Goal: Transaction & Acquisition: Download file/media

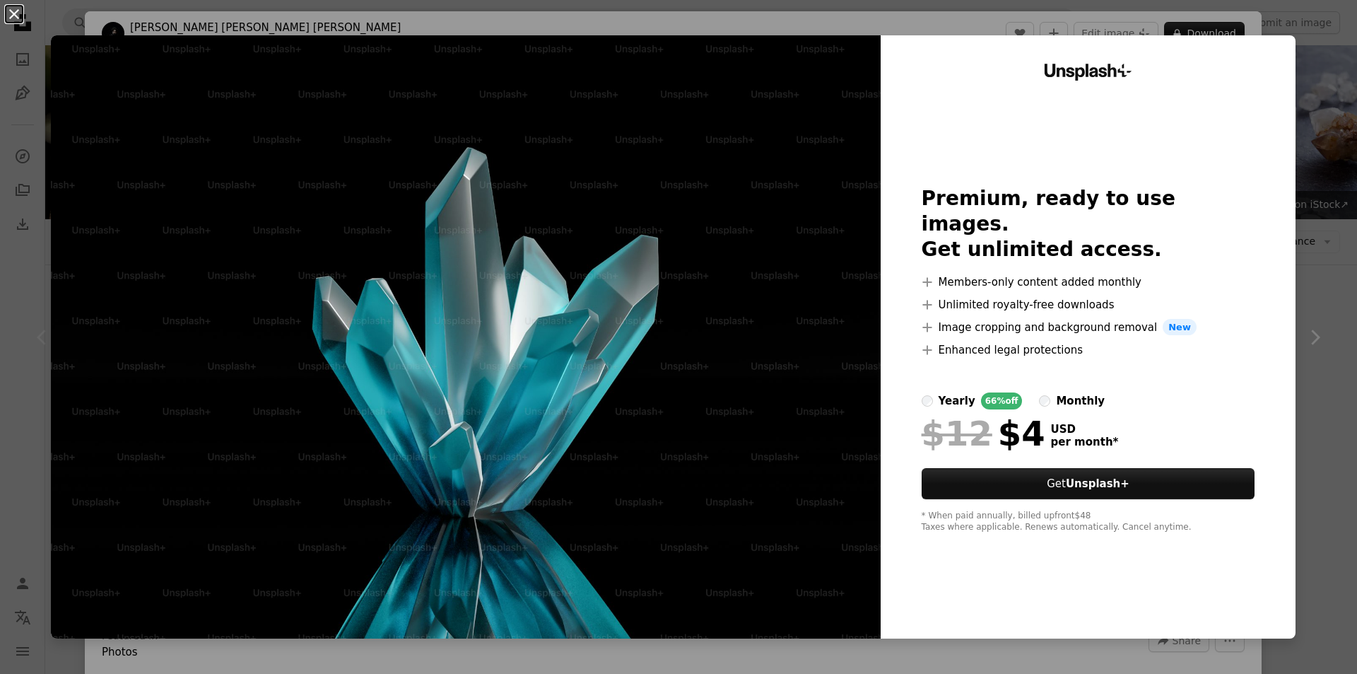
click at [6, 9] on button "An X shape" at bounding box center [14, 14] width 17 height 17
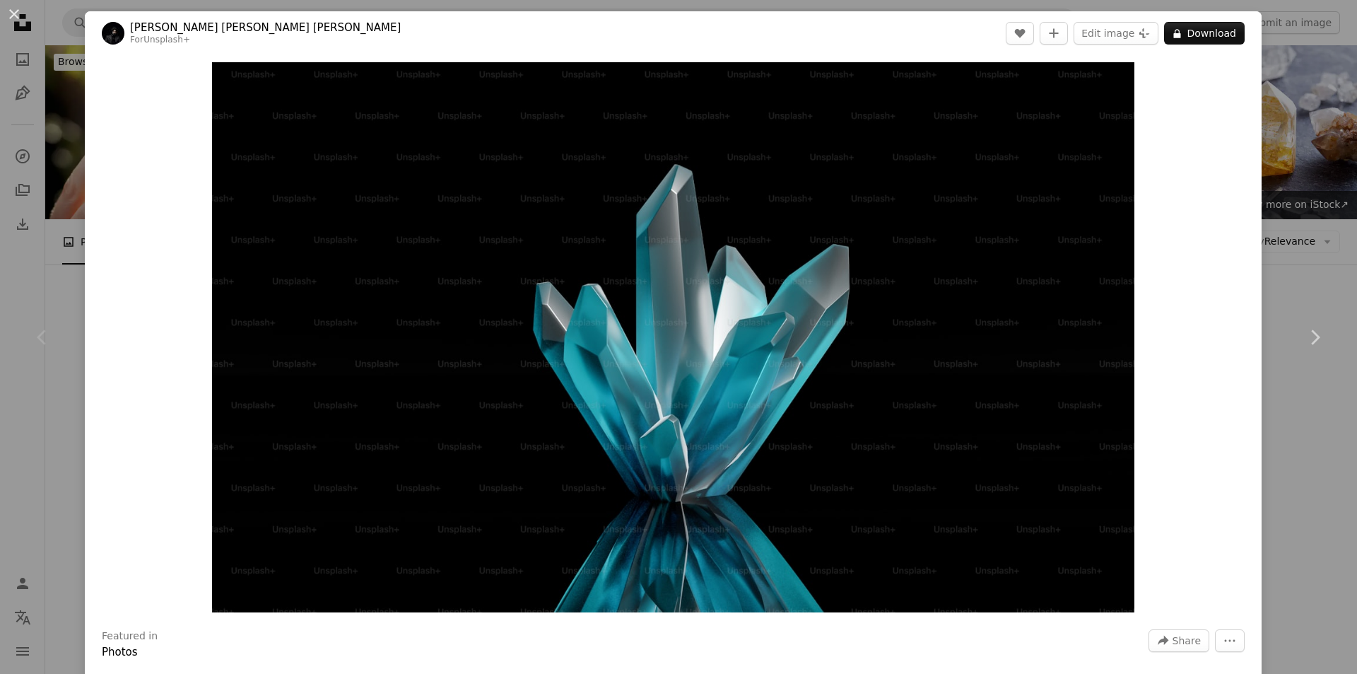
click at [1313, 58] on div "An X shape Chevron left Chevron right [PERSON_NAME] [PERSON_NAME] [PERSON_NAME]…" at bounding box center [678, 337] width 1357 height 674
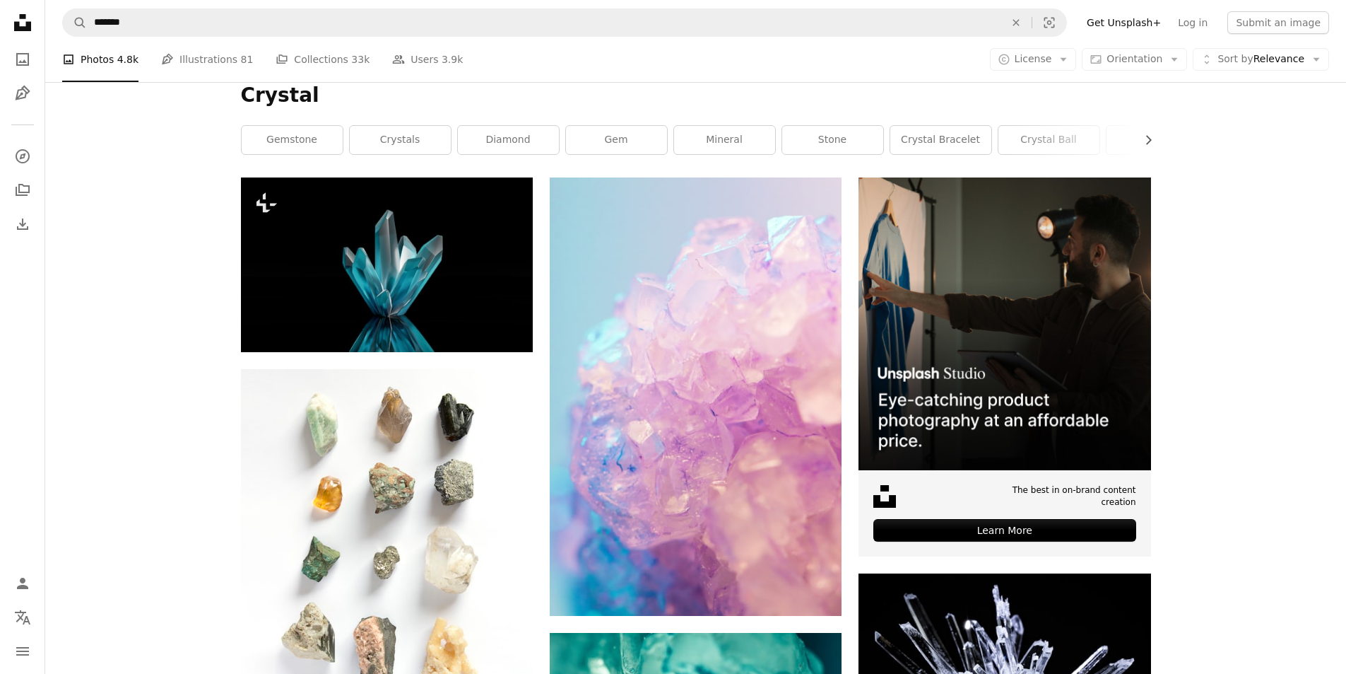
scroll to position [424, 0]
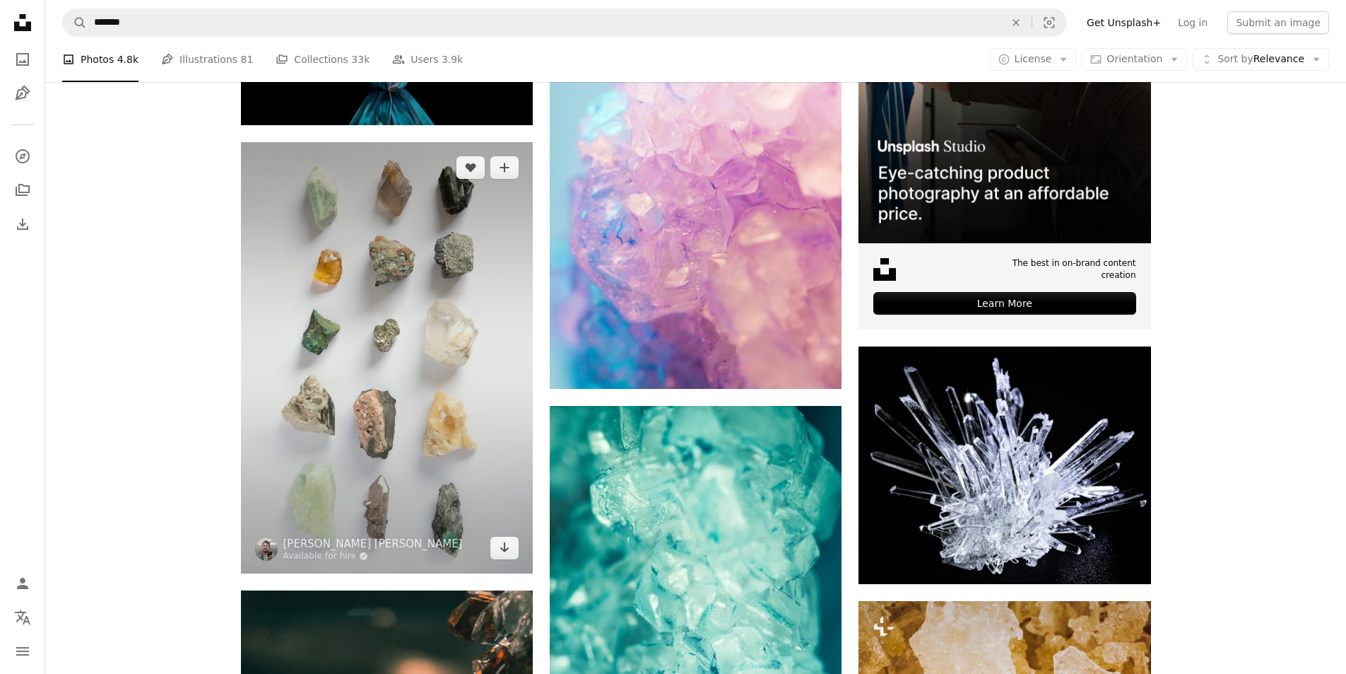
click at [447, 347] on img at bounding box center [387, 357] width 292 height 431
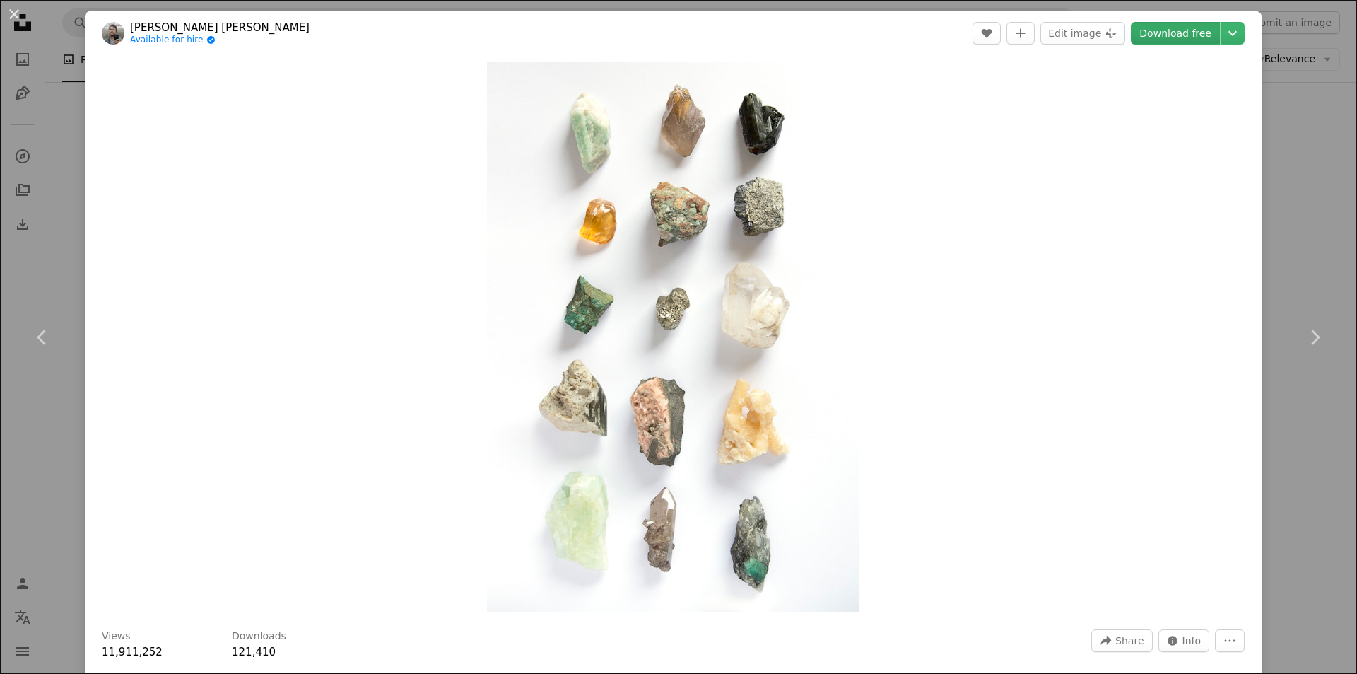
click at [1169, 29] on link "Download free" at bounding box center [1175, 33] width 89 height 23
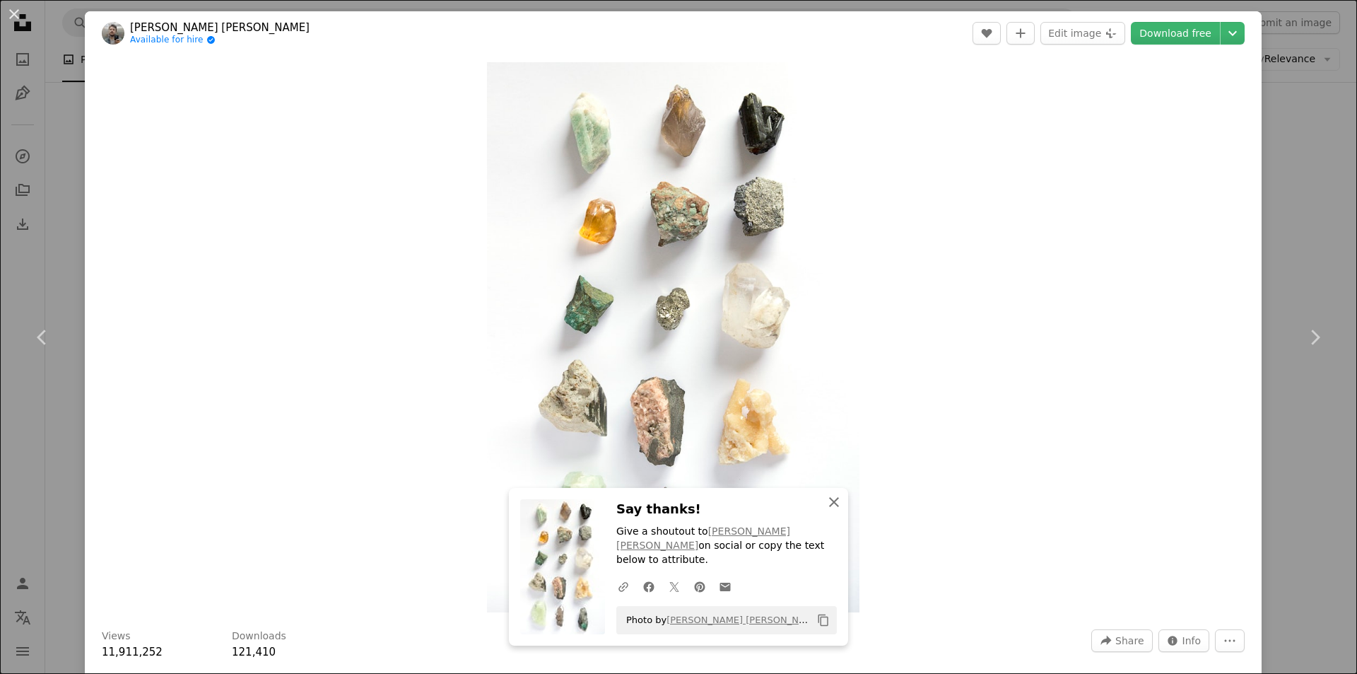
click at [836, 510] on icon "An X shape" at bounding box center [833, 501] width 17 height 17
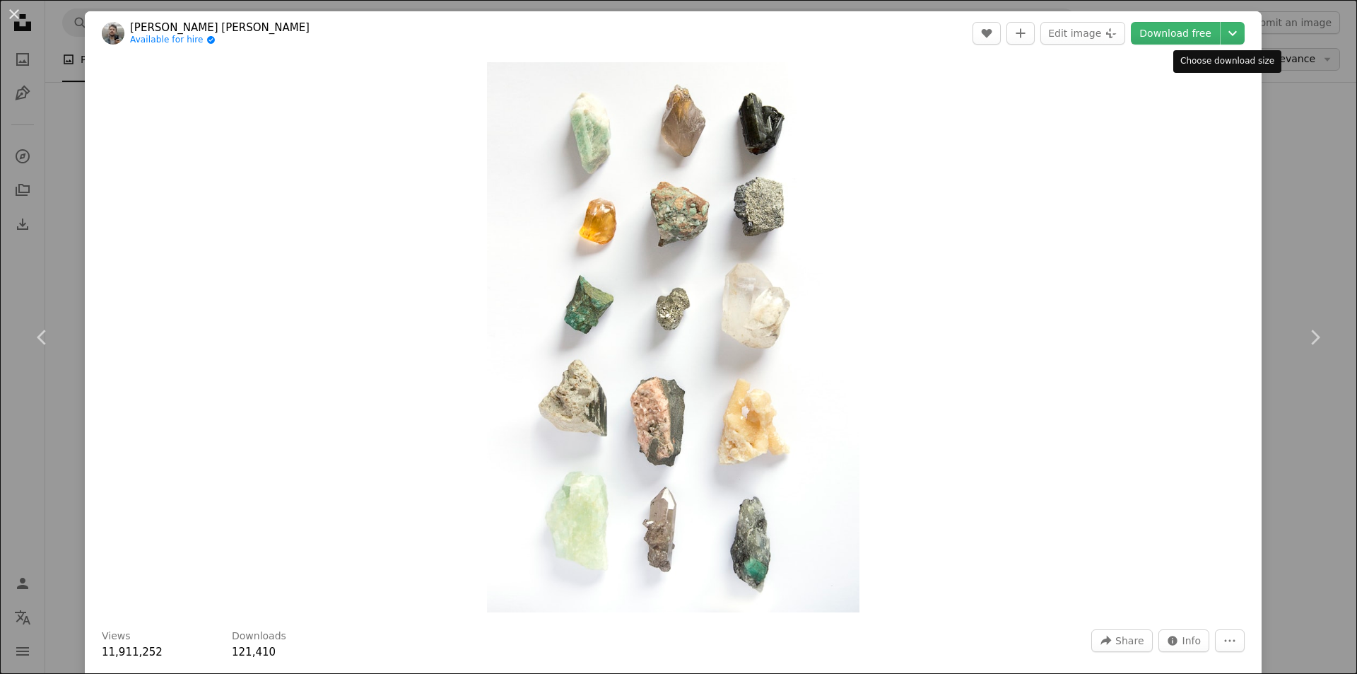
click at [1287, 66] on div "An X shape Chevron left Chevron right [PERSON_NAME] [PERSON_NAME] Available for…" at bounding box center [678, 337] width 1357 height 674
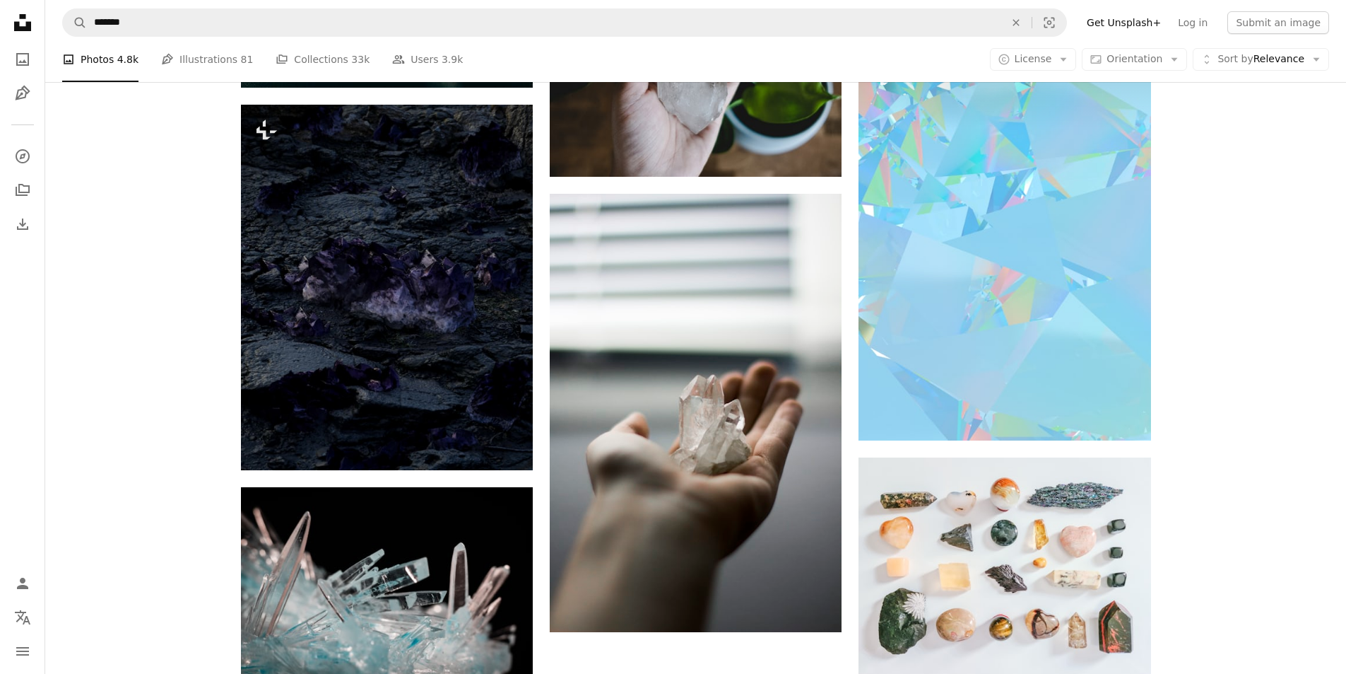
scroll to position [2168, 0]
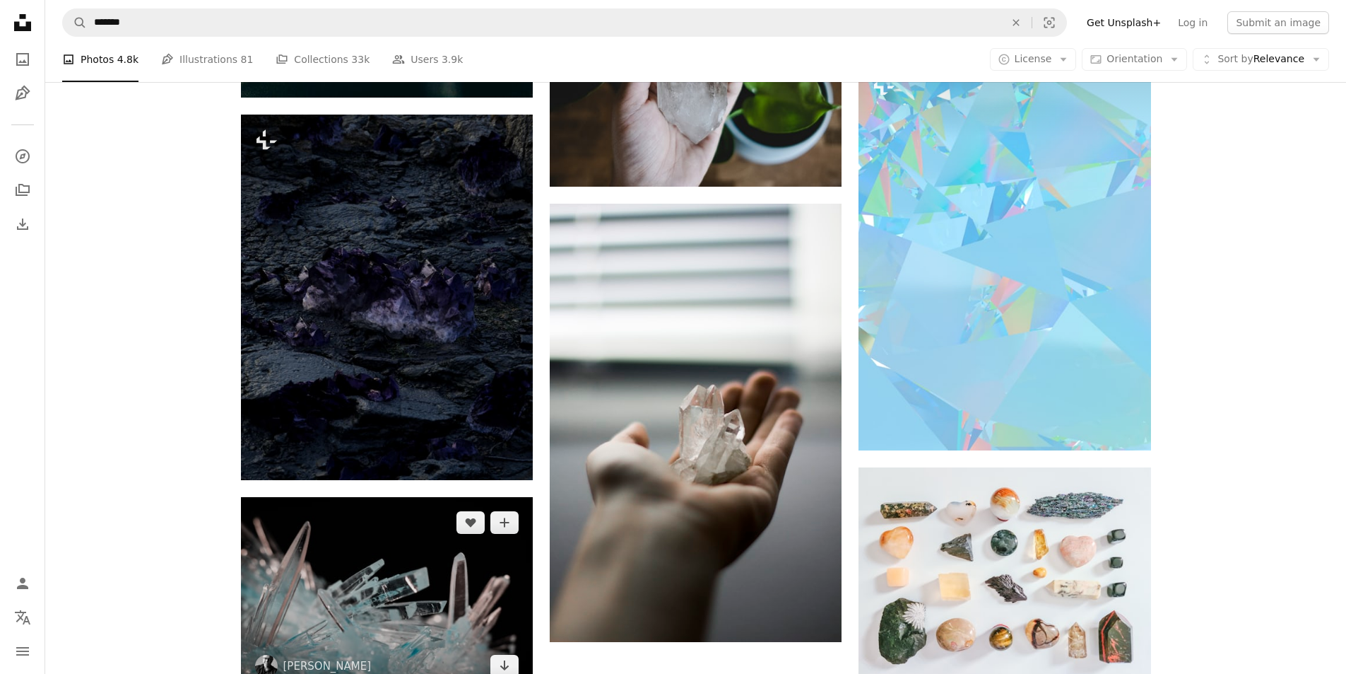
click at [286, 571] on img at bounding box center [387, 594] width 292 height 194
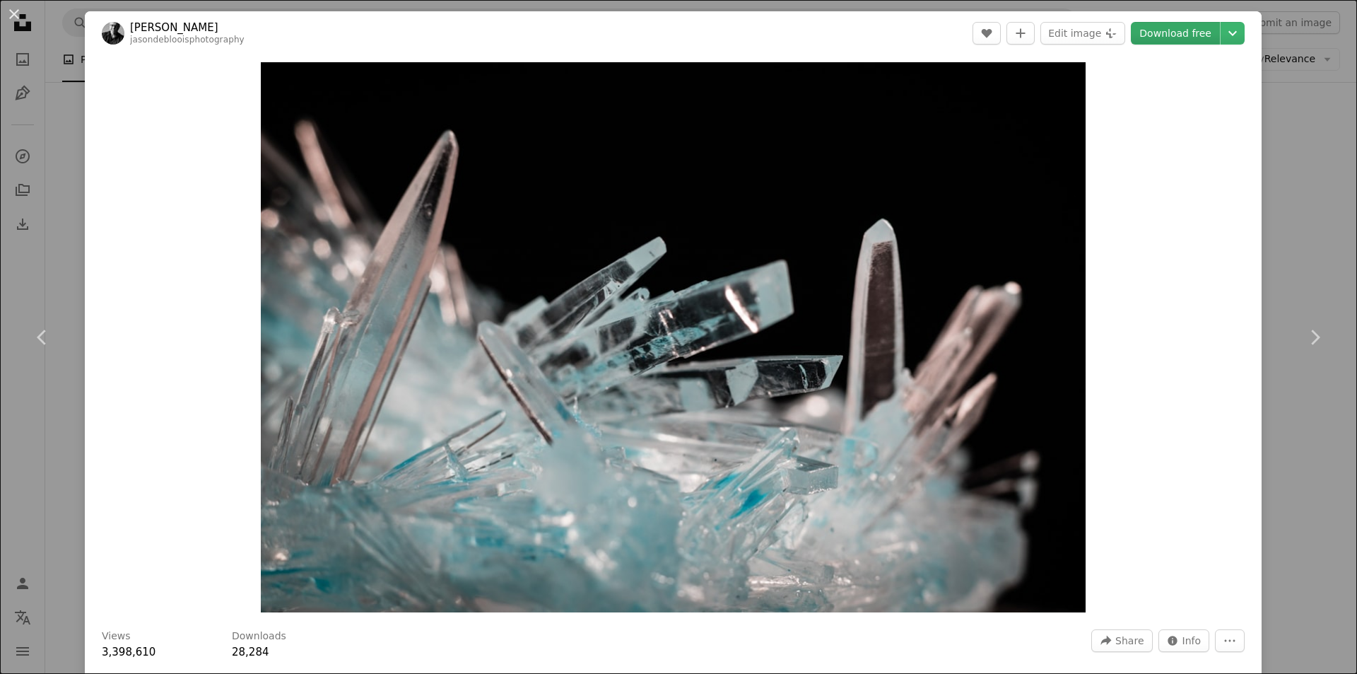
click at [1170, 32] on link "Download free" at bounding box center [1175, 33] width 89 height 23
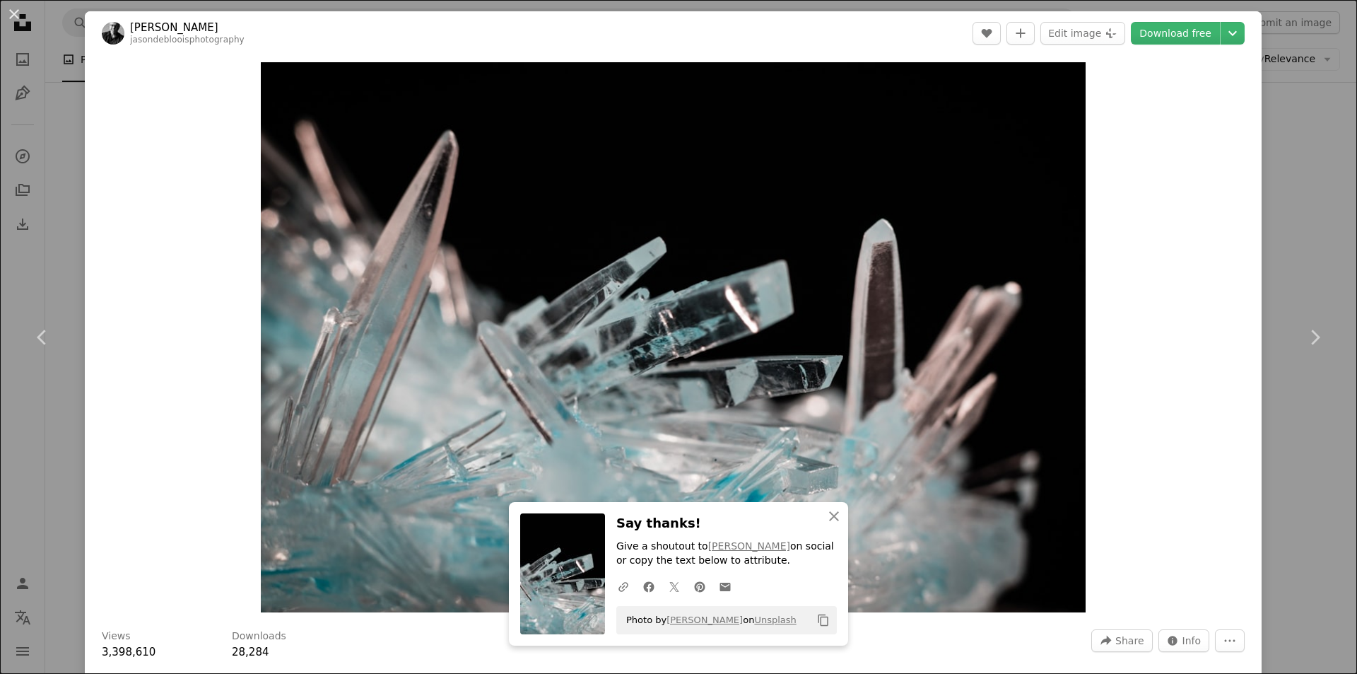
click at [1295, 0] on div "An X shape Chevron left Chevron right An X shape Close Say thanks! Give a shout…" at bounding box center [678, 337] width 1357 height 674
